Goal: Task Accomplishment & Management: Use online tool/utility

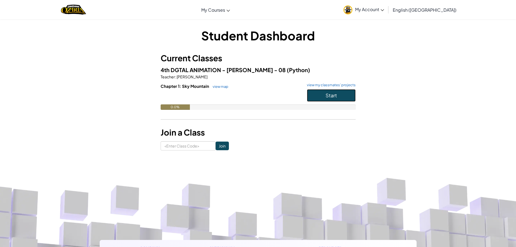
click at [343, 97] on button "Start" at bounding box center [331, 95] width 49 height 12
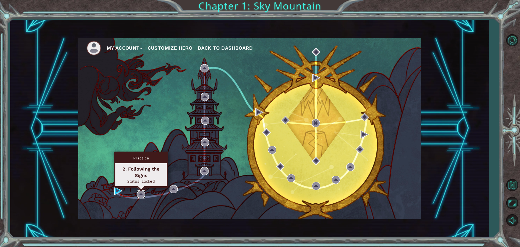
click at [141, 194] on img at bounding box center [141, 194] width 8 height 8
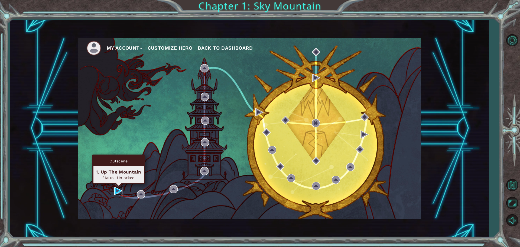
click at [119, 188] on img at bounding box center [118, 191] width 8 height 8
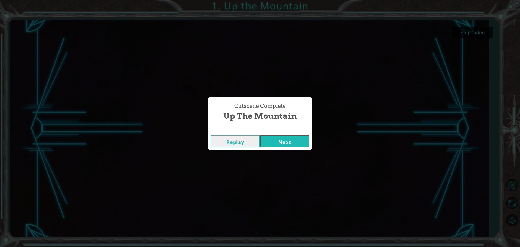
click at [281, 139] on button "Next" at bounding box center [284, 141] width 49 height 12
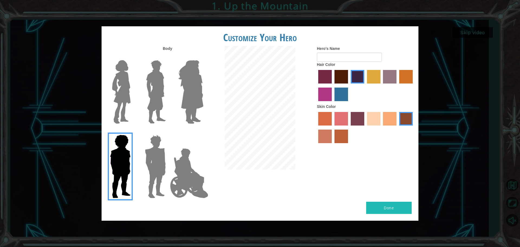
click at [198, 199] on img at bounding box center [189, 173] width 43 height 54
click at [203, 131] on input "Hero Jamie" at bounding box center [203, 131] width 0 height 0
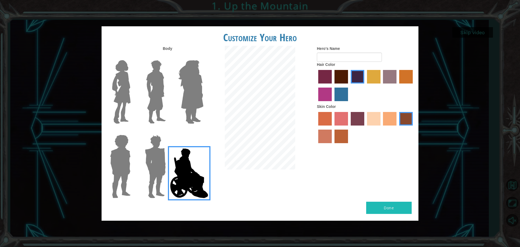
click at [131, 99] on img at bounding box center [121, 92] width 23 height 68
click at [133, 57] on input "Hero Connie" at bounding box center [133, 57] width 0 height 0
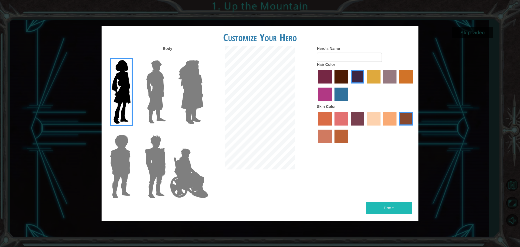
click at [200, 90] on img at bounding box center [191, 92] width 30 height 68
click at [203, 57] on input "Hero Amethyst" at bounding box center [203, 57] width 0 height 0
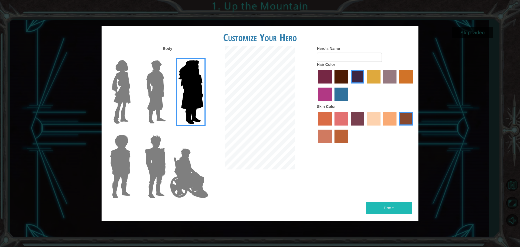
click at [179, 168] on img at bounding box center [189, 173] width 43 height 54
click at [203, 131] on input "Hero Jamie" at bounding box center [203, 131] width 0 height 0
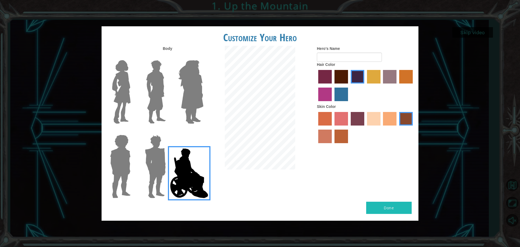
click at [123, 78] on img at bounding box center [121, 92] width 23 height 68
click at [133, 57] on input "Hero Connie" at bounding box center [133, 57] width 0 height 0
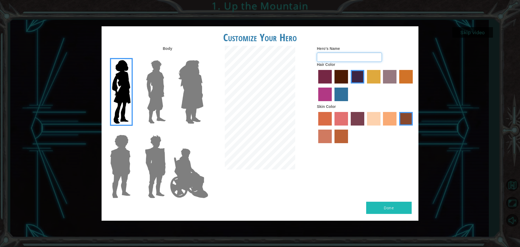
click at [337, 56] on input "Hero's Name" at bounding box center [349, 57] width 65 height 9
type input "Harm Bear"
click at [339, 120] on label "froly skin color" at bounding box center [341, 119] width 14 height 14
click at [332, 127] on input "froly skin color" at bounding box center [332, 127] width 0 height 0
click at [376, 55] on input "Harm Bear" at bounding box center [349, 57] width 65 height 9
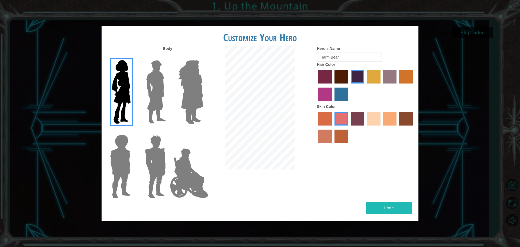
click at [403, 117] on label "karma skin color" at bounding box center [406, 119] width 14 height 14
click at [397, 127] on input "karma skin color" at bounding box center [397, 127] width 0 height 0
click at [385, 117] on label "tacao skin color" at bounding box center [390, 119] width 14 height 14
click at [381, 127] on input "tacao skin color" at bounding box center [381, 127] width 0 height 0
click at [372, 116] on label "sandy beach skin color" at bounding box center [374, 119] width 14 height 14
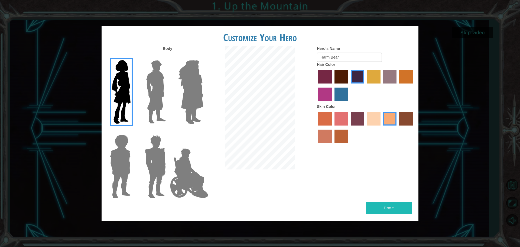
click at [365, 127] on input "sandy beach skin color" at bounding box center [365, 127] width 0 height 0
click at [401, 111] on div at bounding box center [365, 127] width 97 height 35
click at [344, 118] on label "froly skin color" at bounding box center [341, 119] width 14 height 14
click at [332, 127] on input "froly skin color" at bounding box center [332, 127] width 0 height 0
click at [408, 113] on label "karma skin color" at bounding box center [406, 119] width 14 height 14
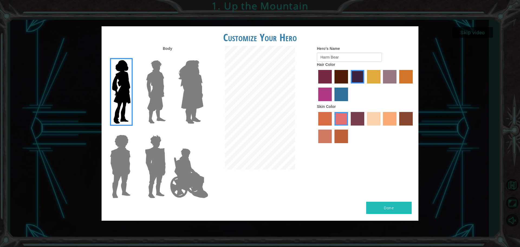
click at [397, 127] on input "karma skin color" at bounding box center [397, 127] width 0 height 0
click at [393, 117] on label "tacao skin color" at bounding box center [390, 119] width 14 height 14
click at [381, 127] on input "tacao skin color" at bounding box center [381, 127] width 0 height 0
click at [344, 134] on label "smoke tree skin color" at bounding box center [341, 136] width 14 height 14
click at [332, 145] on input "smoke tree skin color" at bounding box center [332, 145] width 0 height 0
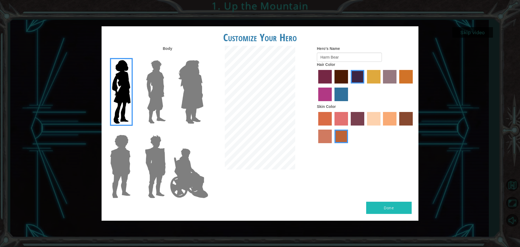
click at [338, 80] on label "maroon hair color" at bounding box center [341, 77] width 14 height 14
click at [332, 85] on input "maroon hair color" at bounding box center [332, 85] width 0 height 0
click at [354, 72] on label "hot purple hair color" at bounding box center [358, 77] width 14 height 14
click at [349, 85] on input "hot purple hair color" at bounding box center [349, 85] width 0 height 0
click at [404, 205] on button "Done" at bounding box center [388, 207] width 45 height 12
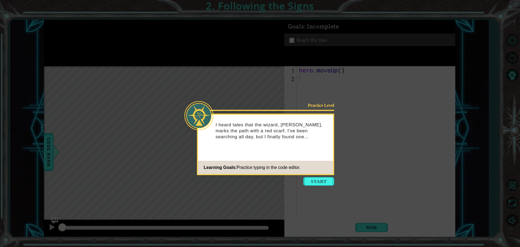
drag, startPoint x: 322, startPoint y: 179, endPoint x: 316, endPoint y: 175, distance: 7.5
click at [320, 178] on button "Start" at bounding box center [318, 181] width 31 height 9
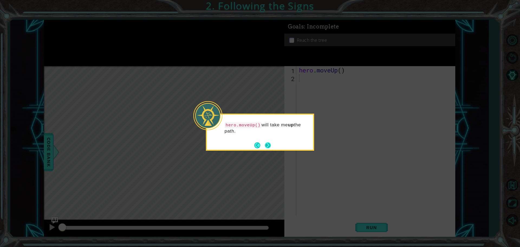
click at [269, 146] on button "Next" at bounding box center [268, 145] width 10 height 10
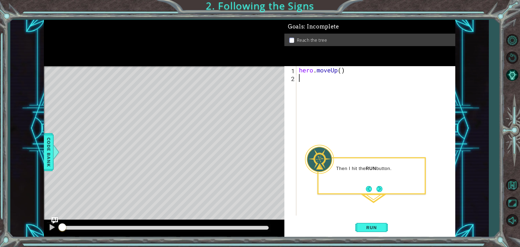
click at [380, 195] on div "hero . moveUp ( )" at bounding box center [377, 148] width 158 height 165
click at [378, 190] on button "Next" at bounding box center [379, 189] width 10 height 10
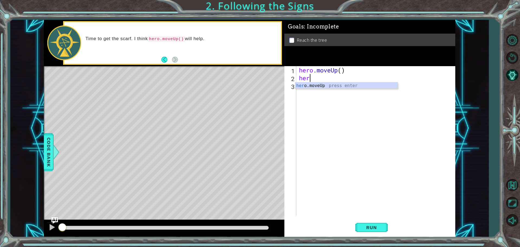
type textarea "her"
click at [354, 88] on body "1 ההההההההההההההההההההההההההההההההההההההההההההההההההההההההההההההההההההההההההההה…" at bounding box center [260, 123] width 520 height 247
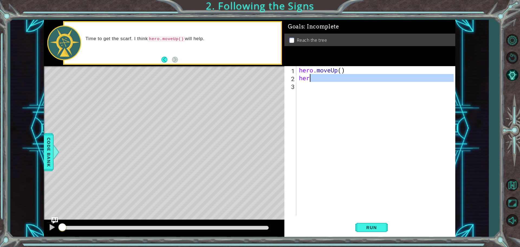
click at [320, 81] on div "hero . moveUp ( ) her" at bounding box center [377, 148] width 158 height 165
type textarea "her"
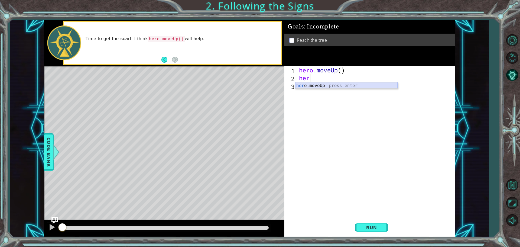
click at [318, 85] on div "her o.moveUp press enter" at bounding box center [346, 91] width 102 height 19
click at [341, 71] on div "hero . moveUp ( ) hero . moveUp ( )" at bounding box center [377, 148] width 158 height 165
type textarea "hero.moveUp(4)"
drag, startPoint x: 193, startPoint y: 180, endPoint x: 197, endPoint y: 168, distance: 12.5
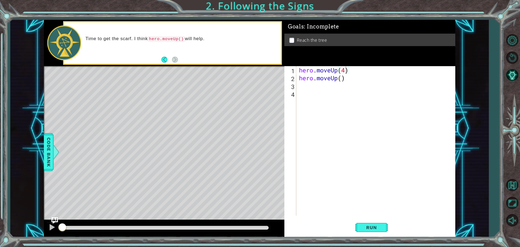
click at [195, 178] on div "Level Map" at bounding box center [169, 145] width 250 height 159
click at [387, 229] on button "Run" at bounding box center [371, 226] width 32 height 17
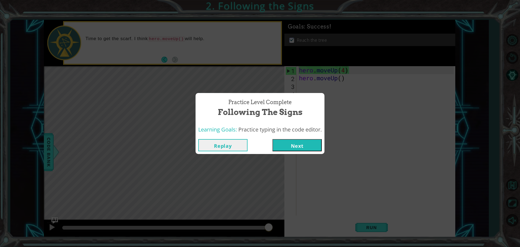
click at [314, 139] on button "Next" at bounding box center [296, 145] width 49 height 12
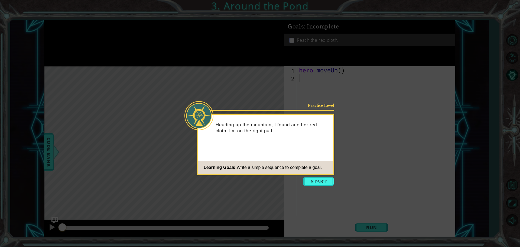
click at [319, 176] on icon at bounding box center [260, 123] width 520 height 247
click at [319, 182] on button "Start" at bounding box center [318, 181] width 31 height 9
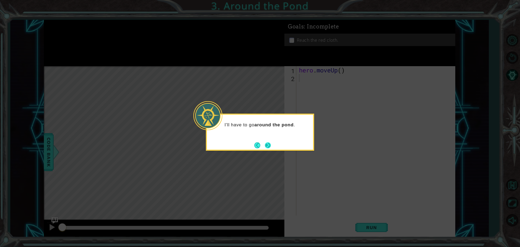
click at [269, 147] on button "Next" at bounding box center [268, 145] width 8 height 8
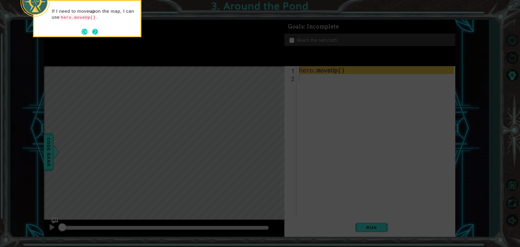
click at [94, 29] on button "Next" at bounding box center [94, 31] width 9 height 9
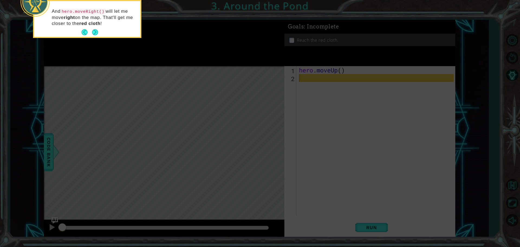
click at [94, 29] on button "Next" at bounding box center [94, 32] width 9 height 9
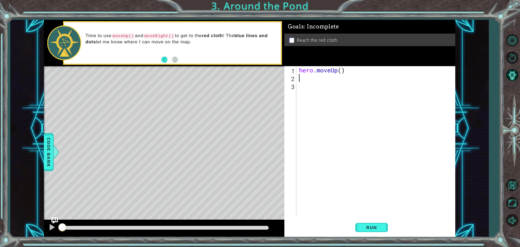
click at [306, 77] on div "hero . moveUp ( )" at bounding box center [377, 148] width 158 height 165
click at [341, 71] on div "hero . moveUp ( )" at bounding box center [377, 148] width 158 height 165
type textarea "hero.moveUp(3)"
click at [298, 78] on div "hero . moveUp ( 3 )" at bounding box center [377, 148] width 158 height 165
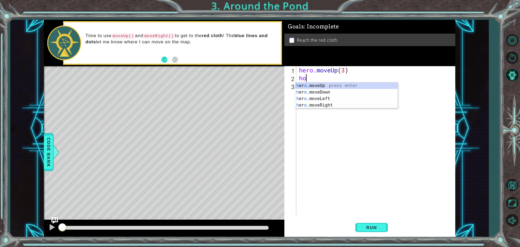
scroll to position [0, 0]
type textarea "h"
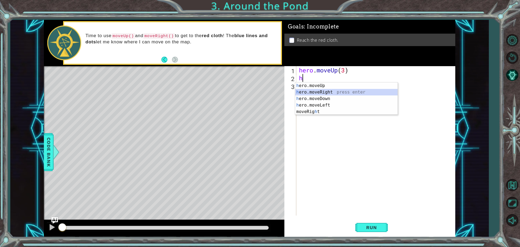
click at [319, 89] on div "h ero.moveUp press enter h ero.moveRight press enter h ero.moveDown press enter…" at bounding box center [346, 104] width 102 height 45
type textarea "hro"
click at [311, 90] on div "h e ro .moveUp press enter h e ro .moveRight press enter h e ro .moveDown press…" at bounding box center [346, 109] width 102 height 39
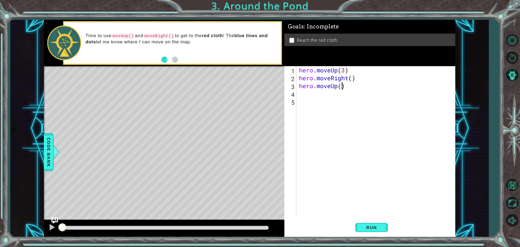
click at [343, 86] on div "hero . moveUp ( 3 ) hero . moveRight ( ) hero . moveUp ( )" at bounding box center [377, 148] width 158 height 165
type textarea "hero.moveUp(3)"
click at [375, 230] on button "Run" at bounding box center [371, 226] width 32 height 17
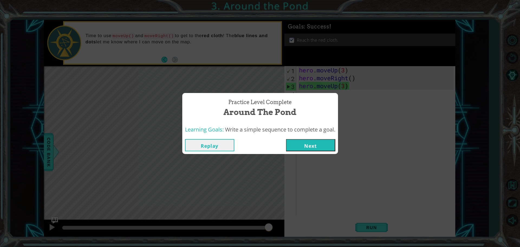
click at [326, 150] on button "Next" at bounding box center [310, 145] width 49 height 12
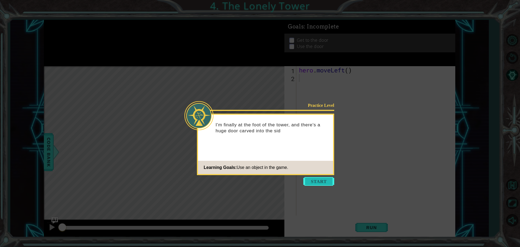
click at [319, 181] on button "Start" at bounding box center [318, 181] width 31 height 9
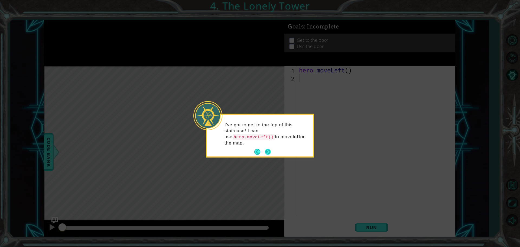
click at [269, 147] on button "Next" at bounding box center [267, 151] width 9 height 9
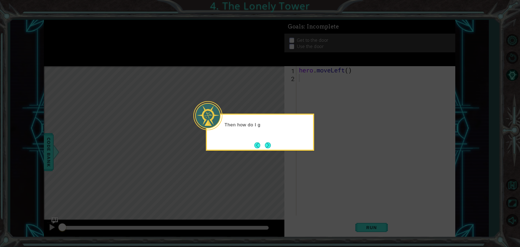
click at [269, 145] on button "Next" at bounding box center [267, 144] width 9 height 9
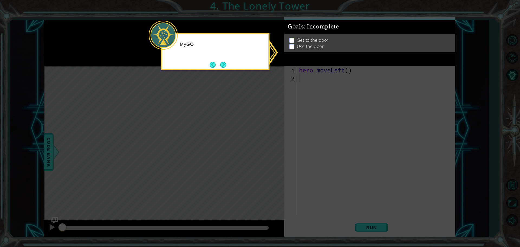
click at [269, 145] on icon at bounding box center [260, 123] width 520 height 247
click at [382, 171] on icon at bounding box center [260, 123] width 520 height 247
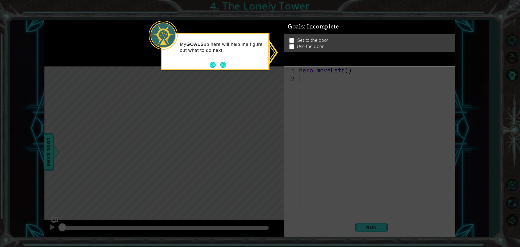
click at [290, 38] on p at bounding box center [291, 40] width 5 height 5
click at [223, 62] on button "Next" at bounding box center [222, 64] width 9 height 9
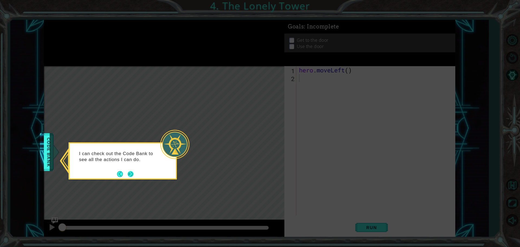
click at [133, 171] on button "Next" at bounding box center [130, 173] width 7 height 7
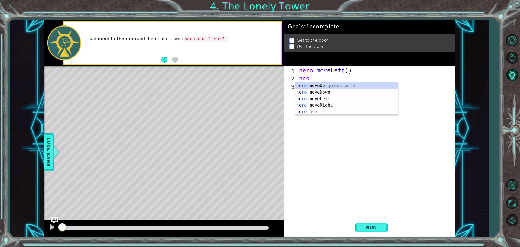
type textarea "hroe"
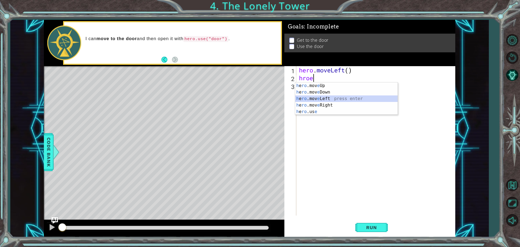
click at [321, 100] on div "h e ro .mov e Up press enter h e ro .mov e Down press enter h e ro .mov e Left …" at bounding box center [346, 104] width 102 height 45
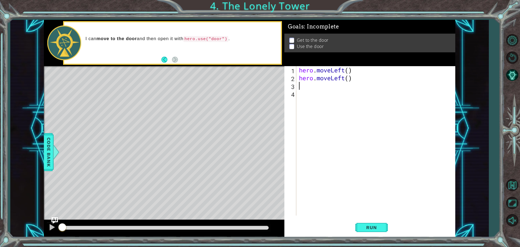
click at [347, 78] on div "hero . moveLeft ( ) hero . moveLeft ( )" at bounding box center [377, 148] width 158 height 165
click at [350, 79] on div "hero . moveLeft ( ) hero . moveLeft ( )" at bounding box center [377, 148] width 158 height 165
click at [365, 222] on button "Run" at bounding box center [371, 226] width 32 height 17
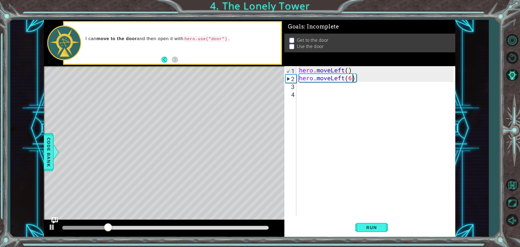
type textarea "hero.moveLeft()"
click at [384, 228] on button "Run" at bounding box center [371, 226] width 32 height 17
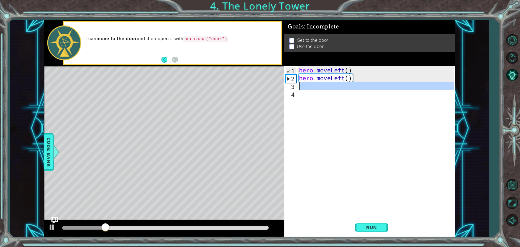
click at [293, 89] on div "3" at bounding box center [290, 87] width 11 height 8
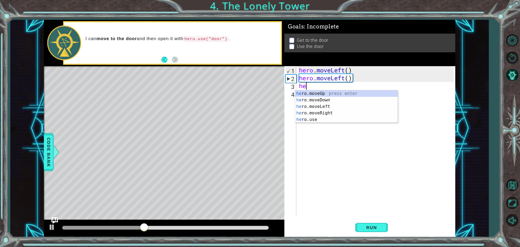
type textarea "hero"
click at [310, 92] on div "hero .moveUp press enter hero .moveDown press enter hero .moveLeft press enter …" at bounding box center [346, 112] width 102 height 45
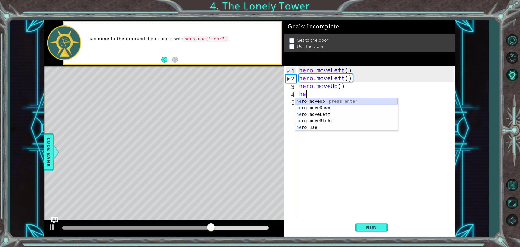
type textarea "her"
click at [315, 98] on div "her o.moveUp press enter her o.moveDown press enter her o.moveLeft press enter …" at bounding box center [346, 120] width 102 height 45
type textarea "o"
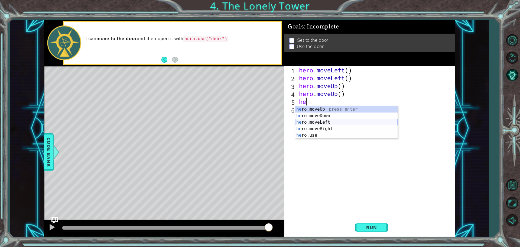
type textarea "her"
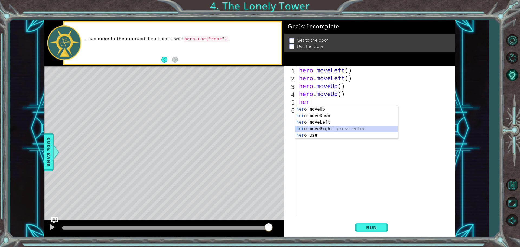
click at [325, 129] on div "her o.moveUp press enter her o.moveDown press enter her o.moveLeft press enter …" at bounding box center [346, 128] width 102 height 45
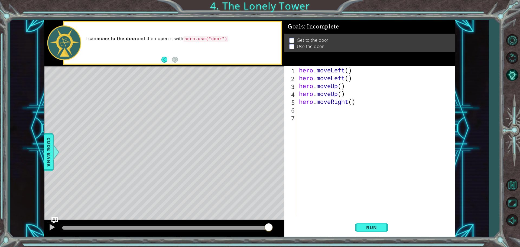
click at [353, 102] on div "hero . moveLeft ( ) hero . moveLeft ( ) hero . moveUp ( ) hero . moveUp ( ) her…" at bounding box center [377, 148] width 158 height 165
click at [361, 231] on button "Run" at bounding box center [371, 226] width 32 height 17
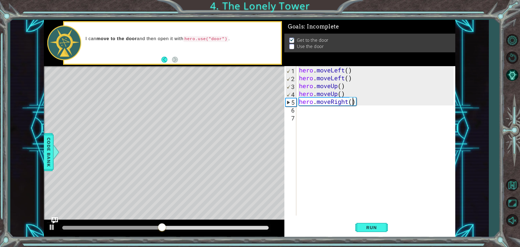
type textarea "hero.moveRight(2)"
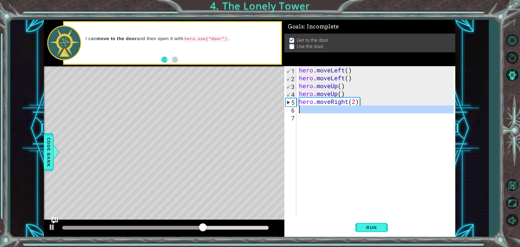
click at [290, 108] on div "6" at bounding box center [290, 110] width 11 height 8
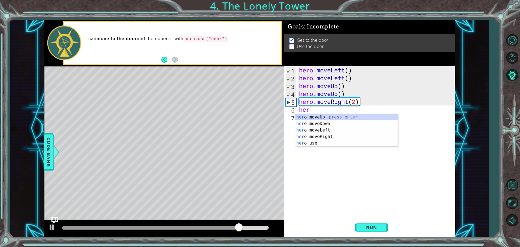
type textarea "hero"
click at [299, 117] on div "hero .moveUp press enter hero .moveDown press enter hero .moveLeft press enter …" at bounding box center [346, 136] width 102 height 45
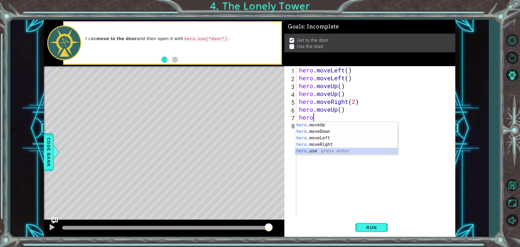
click at [303, 149] on div "hero .moveUp press enter hero .moveDown press enter hero .moveLeft press enter …" at bounding box center [346, 144] width 102 height 45
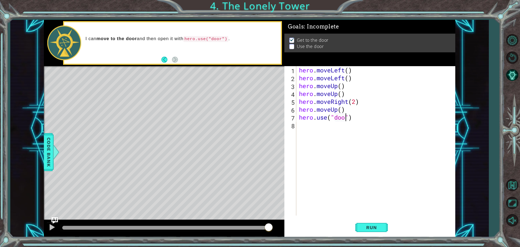
scroll to position [0, 2]
type textarea "hero.use("door")"
click at [373, 224] on button "Run" at bounding box center [371, 226] width 32 height 17
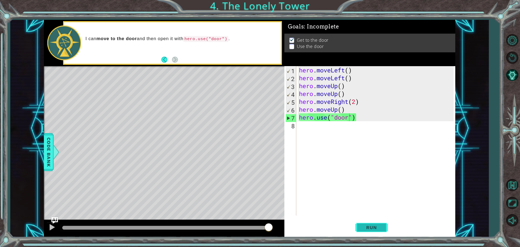
click at [384, 224] on button "Run" at bounding box center [371, 226] width 32 height 17
click at [360, 226] on button "Run" at bounding box center [371, 226] width 32 height 17
click at [295, 127] on div "8" at bounding box center [290, 126] width 11 height 8
click at [300, 128] on div "hero . moveLeft ( ) hero . moveLeft ( ) hero . moveUp ( ) hero . moveUp ( ) her…" at bounding box center [377, 148] width 158 height 165
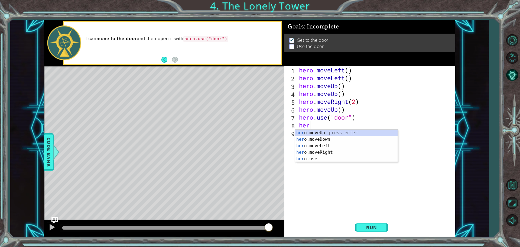
scroll to position [0, 0]
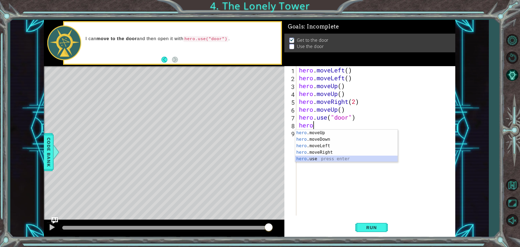
click at [308, 156] on div "hero .moveUp press enter hero .moveDown press enter hero .moveLeft press enter …" at bounding box center [346, 151] width 102 height 45
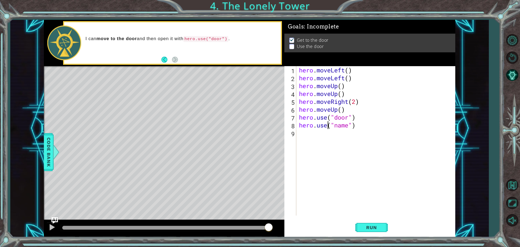
click at [326, 124] on div "hero . moveLeft ( ) hero . moveLeft ( ) hero . moveUp ( ) hero . moveUp ( ) her…" at bounding box center [377, 148] width 158 height 165
click at [352, 127] on div "hero . moveLeft ( ) hero . moveLeft ( ) hero . moveUp ( ) hero . moveUp ( ) her…" at bounding box center [377, 148] width 158 height 165
click at [369, 230] on button "Run" at bounding box center [371, 226] width 32 height 17
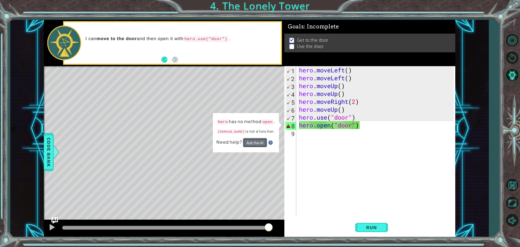
click at [261, 142] on button "Ask the AI" at bounding box center [255, 142] width 24 height 9
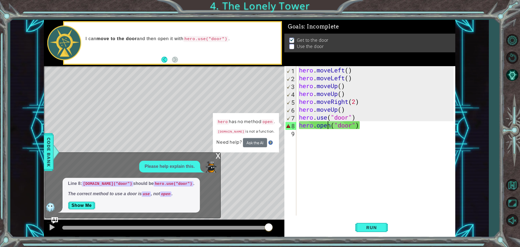
click at [329, 125] on div "hero . moveLeft ( ) hero . moveLeft ( ) hero . moveUp ( ) hero . moveUp ( ) her…" at bounding box center [377, 148] width 158 height 165
click at [329, 126] on div "hero . moveLeft ( ) hero . moveLeft ( ) hero . moveUp ( ) hero . moveUp ( ) her…" at bounding box center [377, 148] width 158 height 165
click at [330, 126] on div "hero . moveLeft ( ) hero . moveLeft ( ) hero . moveUp ( ) hero . moveUp ( ) her…" at bounding box center [377, 148] width 158 height 165
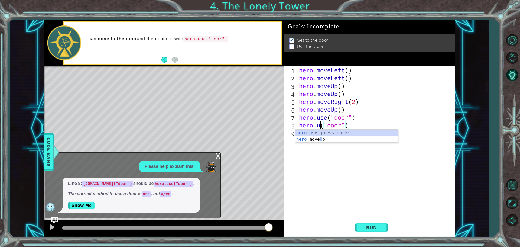
scroll to position [0, 1]
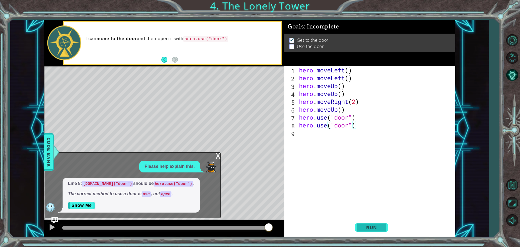
drag, startPoint x: 382, startPoint y: 223, endPoint x: 378, endPoint y: 222, distance: 4.1
click at [378, 223] on button "Run" at bounding box center [371, 226] width 32 height 17
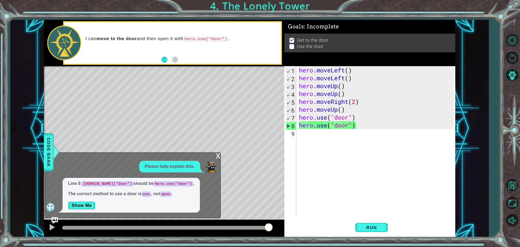
click at [221, 156] on div "1 2 3 4 5 6 7 8 hero . moveLeft ( ) hero . moveLeft ( ) hero . moveUp ( ) hero …" at bounding box center [249, 128] width 411 height 217
click at [217, 154] on div "x" at bounding box center [217, 154] width 5 height 5
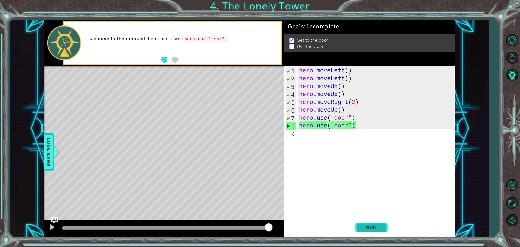
click at [371, 227] on span "Run" at bounding box center [371, 226] width 21 height 5
click at [355, 124] on div "hero . moveLeft ( ) hero . moveLeft ( ) hero . moveUp ( ) hero . moveUp ( ) her…" at bounding box center [377, 148] width 158 height 165
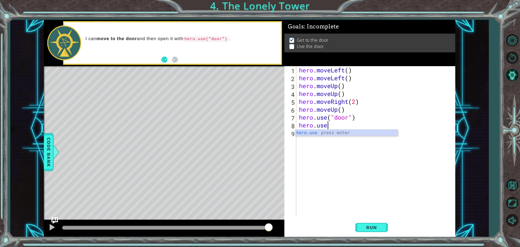
scroll to position [0, 0]
type textarea "he"
click at [367, 134] on div "he ro.moveUp press enter he ro.moveDown press enter he ro.moveLeft press enter …" at bounding box center [346, 151] width 102 height 45
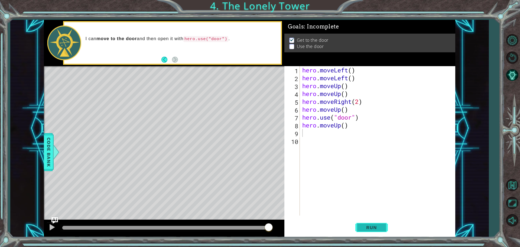
click at [373, 219] on button "Run" at bounding box center [371, 226] width 32 height 17
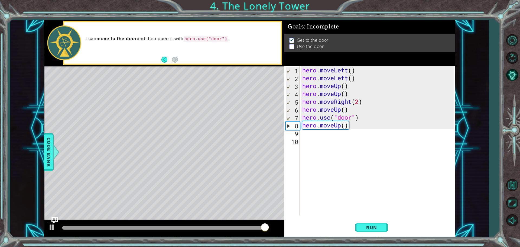
click at [349, 125] on div "hero . moveLeft ( ) hero . moveLeft ( ) hero . moveUp ( ) hero . moveUp ( ) her…" at bounding box center [378, 148] width 155 height 165
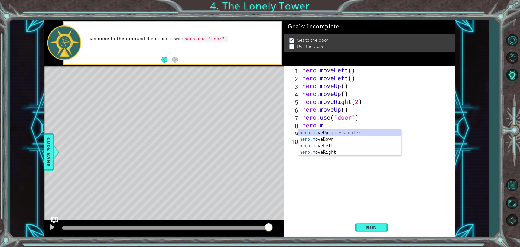
type textarea "hero."
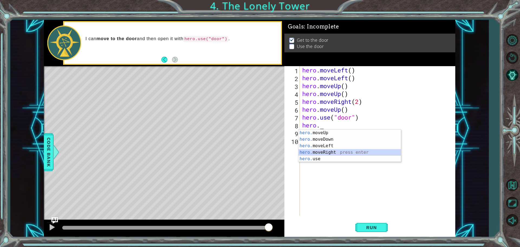
click at [337, 150] on div "hero. moveUp press enter hero. moveDown press enter hero. moveLeft press enter …" at bounding box center [349, 151] width 102 height 45
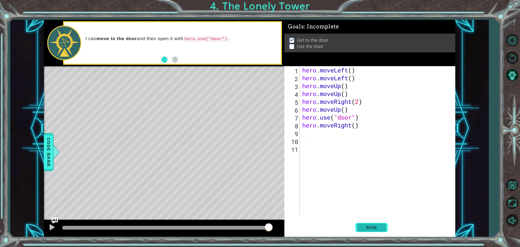
click at [371, 226] on span "Run" at bounding box center [371, 226] width 21 height 5
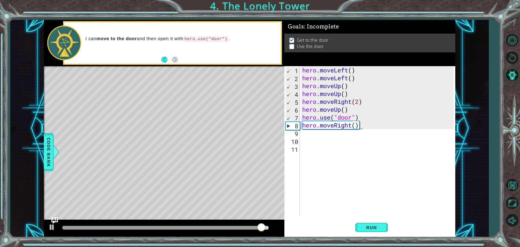
click at [362, 126] on div "hero . moveLeft ( ) hero . moveLeft ( ) hero . moveUp ( ) hero . moveUp ( ) her…" at bounding box center [378, 148] width 155 height 165
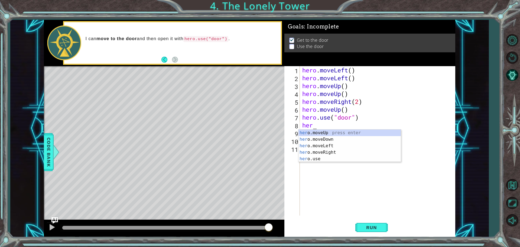
type textarea "h"
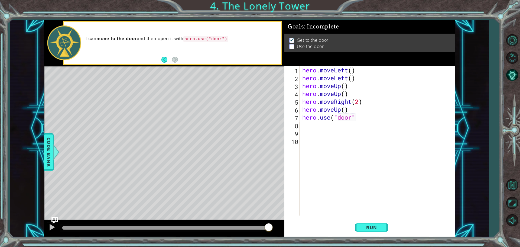
scroll to position [0, 2]
click at [357, 71] on div "hero . moveLeft ( ) hero . moveLeft ( ) hero . moveUp ( ) hero . moveUp ( ) her…" at bounding box center [378, 148] width 155 height 165
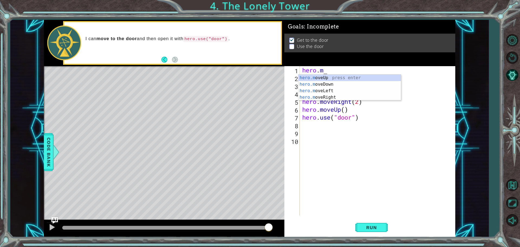
scroll to position [0, 0]
type textarea "h"
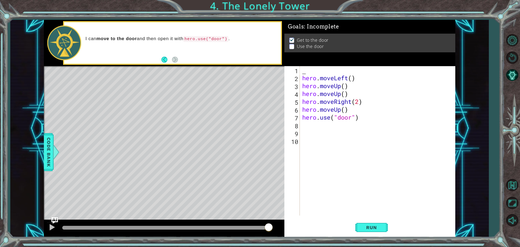
click at [352, 78] on div "hero . moveLeft ( ) hero . moveUp ( ) hero . moveUp ( ) hero . moveRight ( 2 ) …" at bounding box center [378, 148] width 155 height 165
type textarea "hero.moveLeft (2)"
click at [384, 233] on button "Run" at bounding box center [371, 226] width 32 height 17
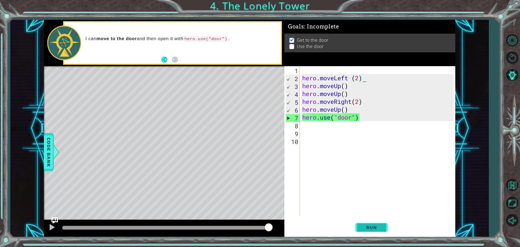
click at [381, 221] on button "Run" at bounding box center [371, 226] width 32 height 17
click at [512, 61] on button "Restart Level" at bounding box center [512, 58] width 16 height 16
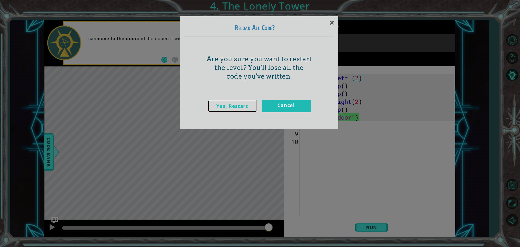
click at [226, 108] on link "Yes, Restart" at bounding box center [232, 106] width 49 height 12
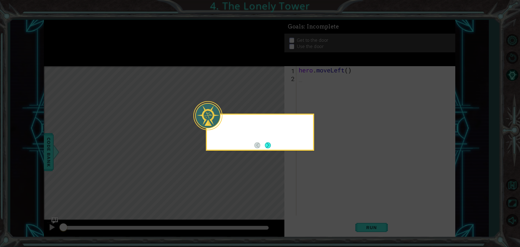
scroll to position [0, 0]
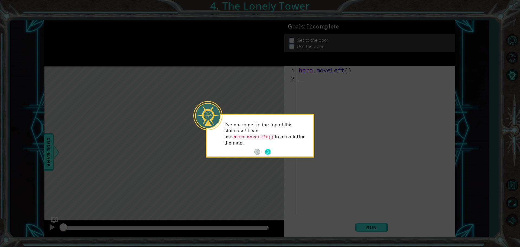
click at [269, 149] on button "Next" at bounding box center [268, 152] width 6 height 6
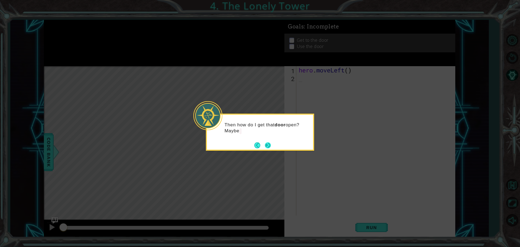
click at [270, 146] on button "Next" at bounding box center [267, 144] width 9 height 9
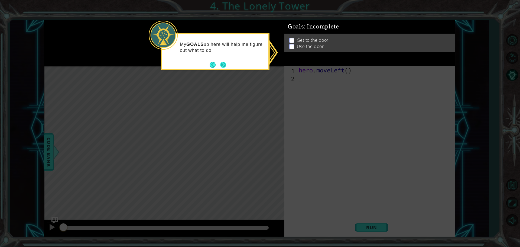
click at [227, 63] on div "My GOALS up here will help me figure out what to do" at bounding box center [215, 49] width 106 height 30
click at [220, 65] on button "Next" at bounding box center [222, 64] width 9 height 9
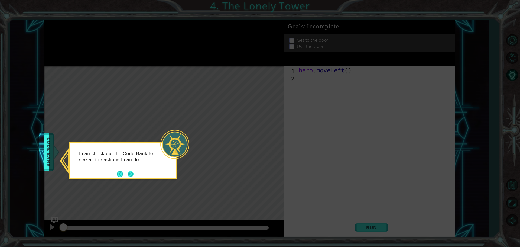
click at [127, 174] on button "Back" at bounding box center [122, 174] width 11 height 6
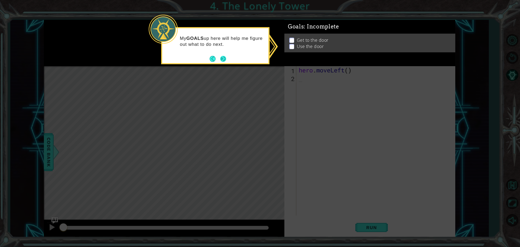
click at [220, 57] on button "Next" at bounding box center [223, 58] width 6 height 6
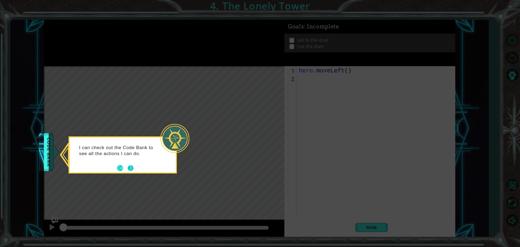
click at [134, 165] on button "Next" at bounding box center [131, 168] width 6 height 6
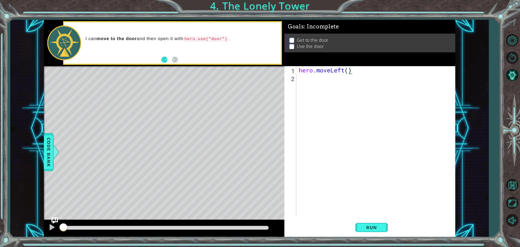
click at [348, 70] on div "hero . moveLeft ( )" at bounding box center [377, 148] width 159 height 165
type textarea "hero.moveLeft"
click at [301, 76] on div "hero . moveLeft" at bounding box center [377, 148] width 159 height 165
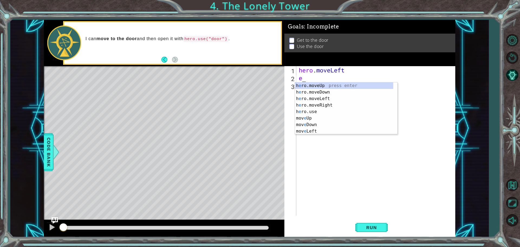
type textarea "er"
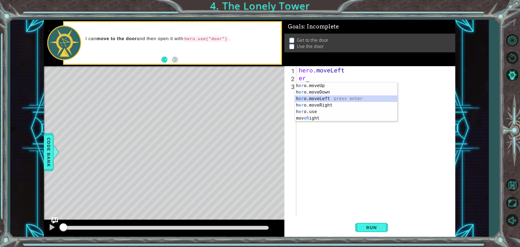
click at [331, 99] on div "h [PERSON_NAME]moveUp press enter h [PERSON_NAME]moveDown press enter h [PERSON…" at bounding box center [346, 108] width 102 height 52
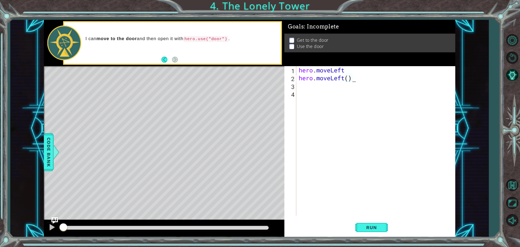
click at [355, 75] on div "hero . moveLeft hero . moveLeft ( )" at bounding box center [377, 148] width 159 height 165
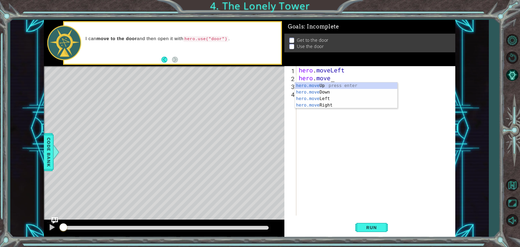
type textarea "h"
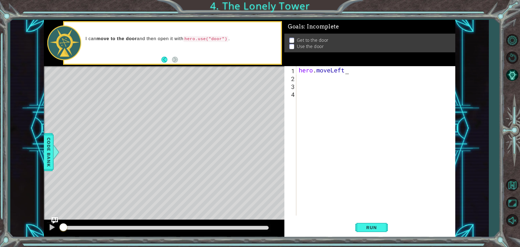
click at [346, 72] on div "hero . moveLeft" at bounding box center [377, 148] width 159 height 165
type textarea "hero.moveLeft(2)"
click at [301, 74] on div "hero . moveLeft ( 2 )" at bounding box center [377, 148] width 159 height 165
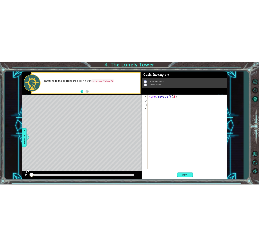
scroll to position [0, 0]
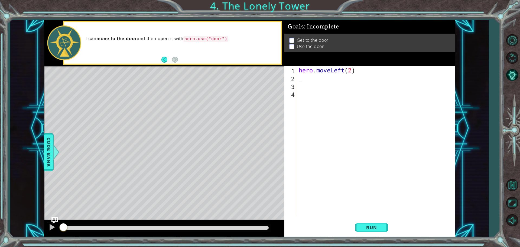
drag, startPoint x: 474, startPoint y: 216, endPoint x: 249, endPoint y: 132, distance: 239.8
click at [249, 132] on div "1 2 3 4 5 6 7 8 hero . moveLeft ( ) hero . moveLeft ( ) hero . moveUp ( ) hero …" at bounding box center [249, 128] width 478 height 217
